Goal: Task Accomplishment & Management: Use online tool/utility

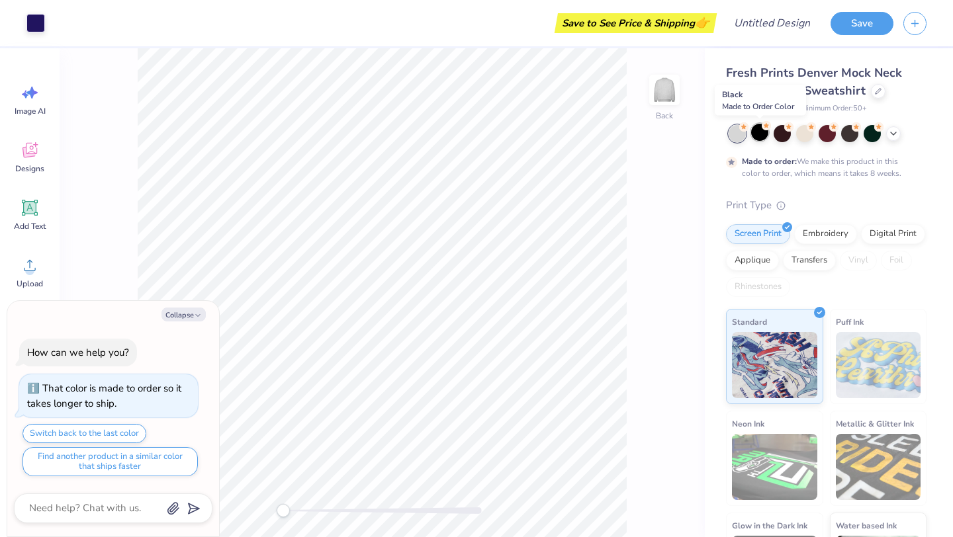
click at [762, 132] on div at bounding box center [759, 132] width 17 height 17
click at [776, 132] on div at bounding box center [782, 132] width 17 height 17
click at [808, 132] on div at bounding box center [804, 132] width 17 height 17
click at [827, 133] on div at bounding box center [827, 132] width 17 height 17
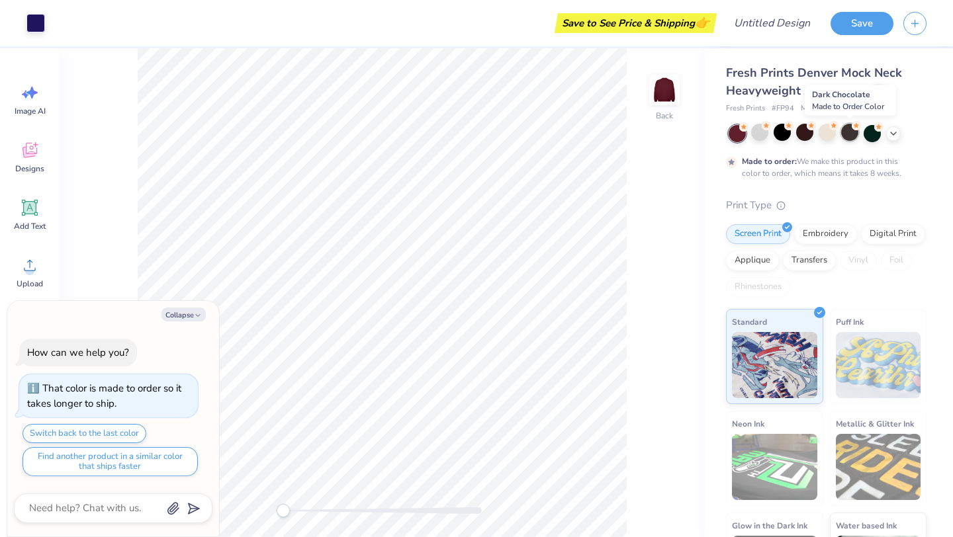
click at [854, 133] on div at bounding box center [849, 132] width 17 height 17
click at [873, 132] on div at bounding box center [872, 132] width 17 height 17
click at [729, 132] on div at bounding box center [737, 133] width 17 height 17
click at [895, 132] on icon at bounding box center [893, 132] width 11 height 11
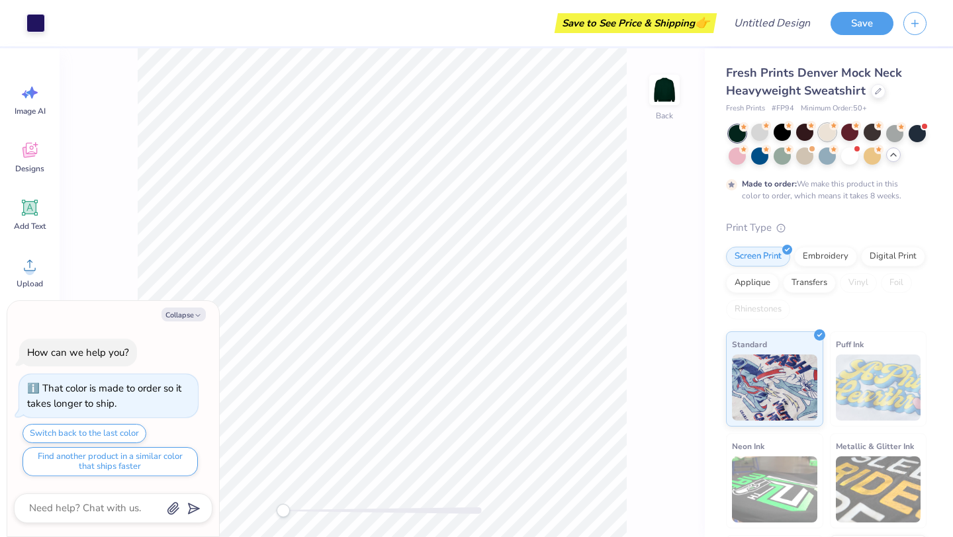
click at [819, 134] on div at bounding box center [827, 132] width 17 height 17
click at [756, 134] on div at bounding box center [759, 132] width 17 height 17
click at [834, 250] on div "Embroidery" at bounding box center [825, 255] width 63 height 20
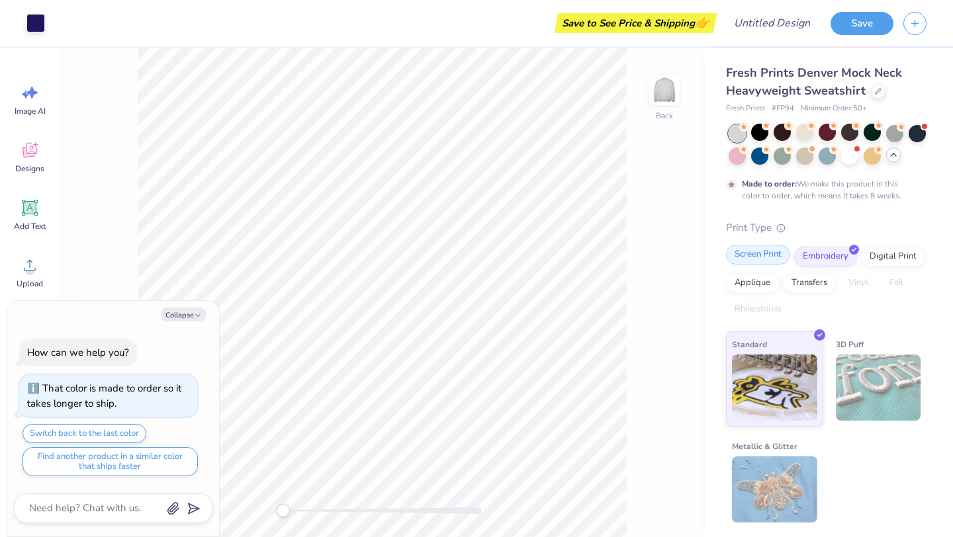
click at [787, 257] on div "Screen Print" at bounding box center [758, 255] width 64 height 20
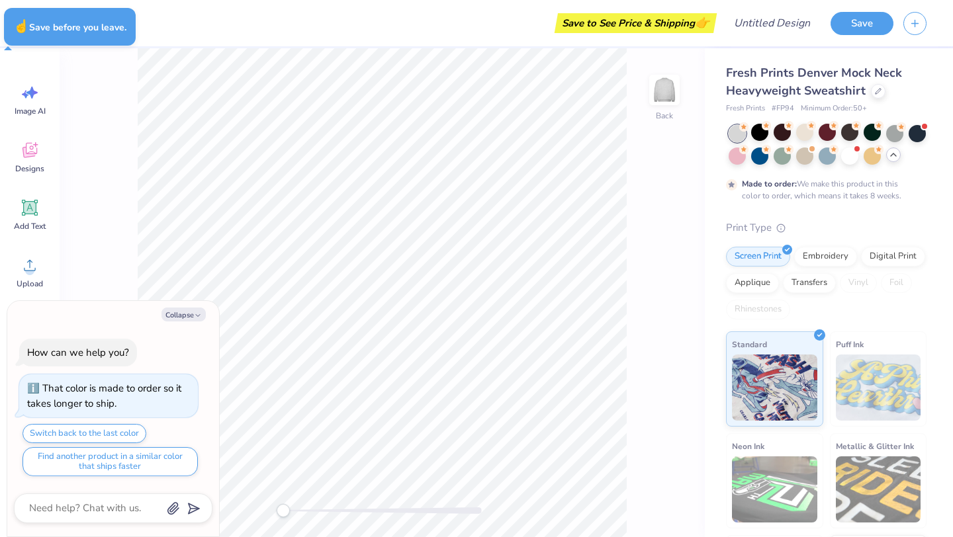
type textarea "x"
